Goal: Information Seeking & Learning: Learn about a topic

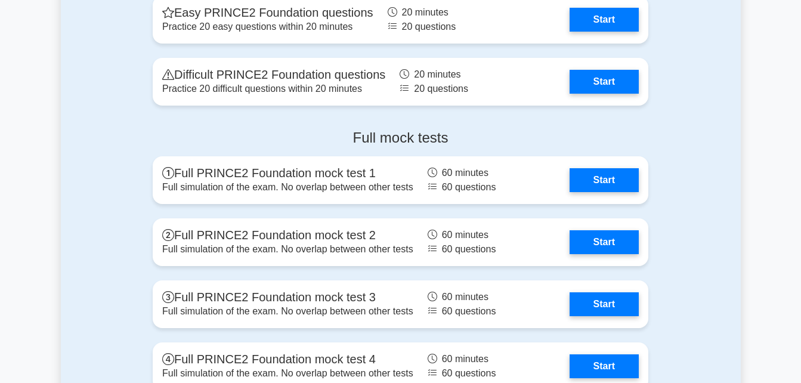
scroll to position [1665, 0]
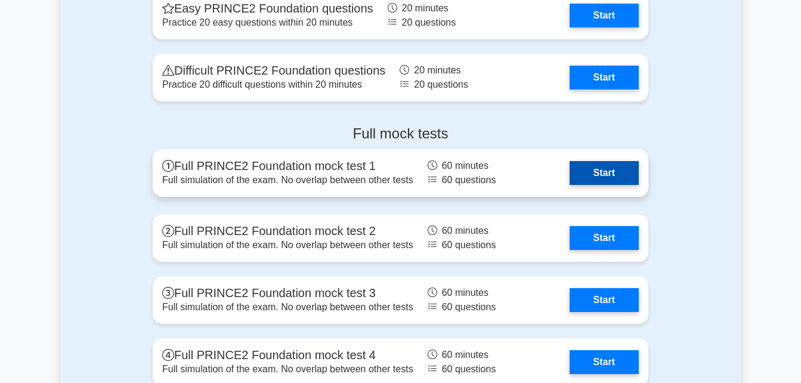
click at [597, 173] on link "Start" at bounding box center [604, 173] width 69 height 24
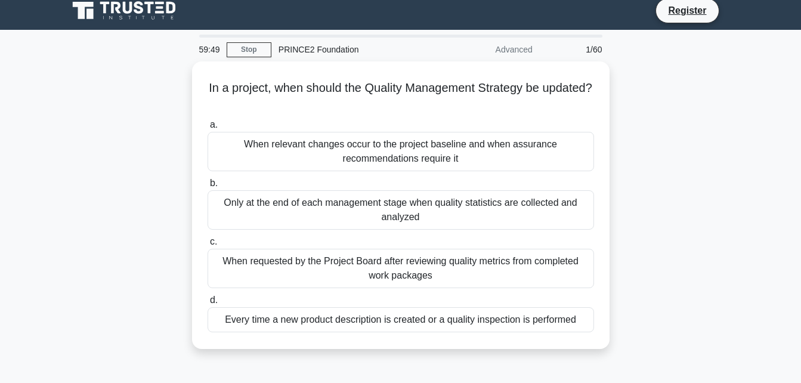
scroll to position [7, 0]
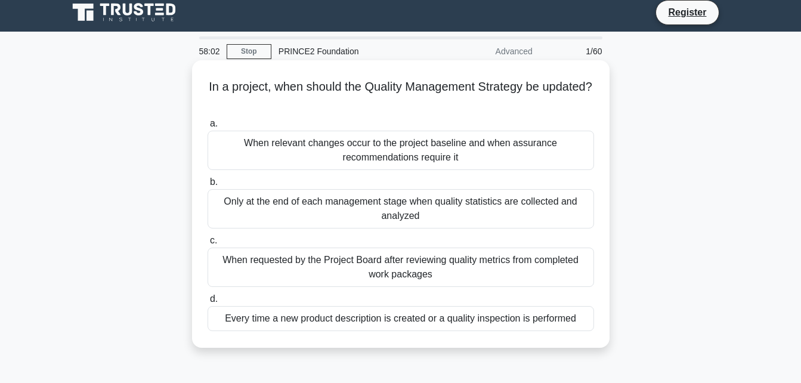
click at [433, 220] on div "Only at the end of each management stage when quality statistics are collected …" at bounding box center [401, 208] width 387 height 39
click at [208, 186] on input "b. Only at the end of each management stage when quality statistics are collect…" at bounding box center [208, 182] width 0 height 8
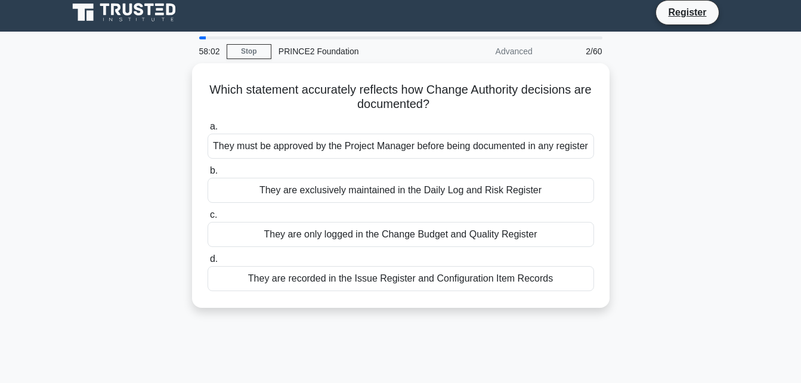
scroll to position [0, 0]
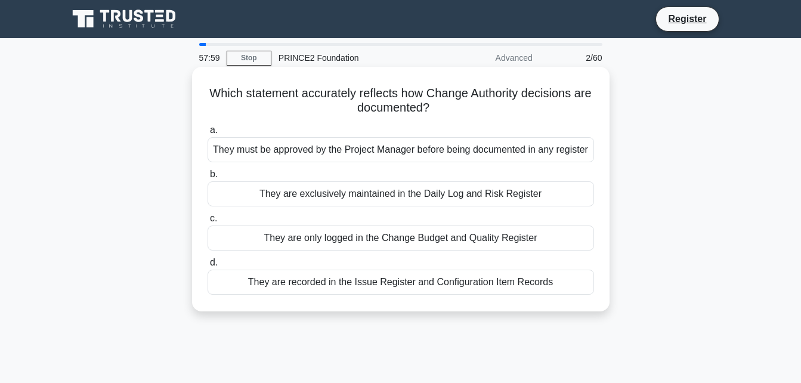
click at [307, 157] on div "They must be approved by the Project Manager before being documented in any reg…" at bounding box center [401, 149] width 387 height 25
click at [208, 134] on input "a. They must be approved by the Project Manager before being documented in any …" at bounding box center [208, 131] width 0 height 8
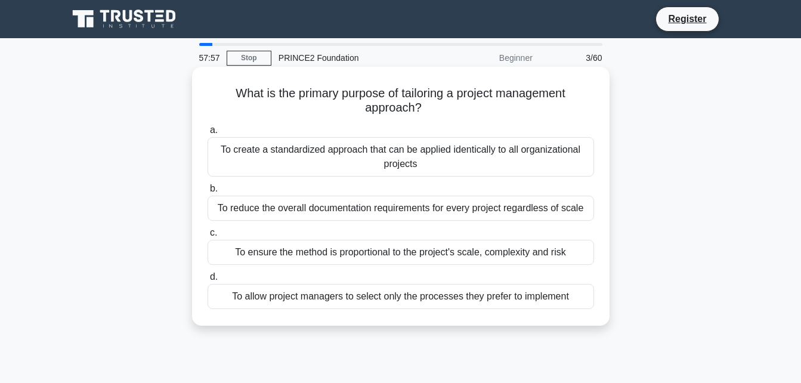
click at [255, 147] on div "To create a standardized approach that can be applied identically to all organi…" at bounding box center [401, 156] width 387 height 39
click at [208, 134] on input "a. To create a standardized approach that can be applied identically to all org…" at bounding box center [208, 131] width 0 height 8
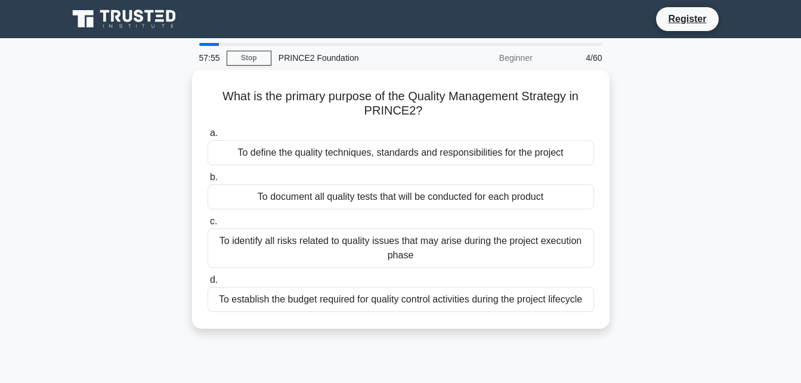
click at [255, 147] on div "To define the quality techniques, standards and responsibilities for the project" at bounding box center [401, 152] width 387 height 25
click at [208, 137] on input "a. To define the quality techniques, standards and responsibilities for the pro…" at bounding box center [208, 133] width 0 height 8
